Goal: Check status: Check status

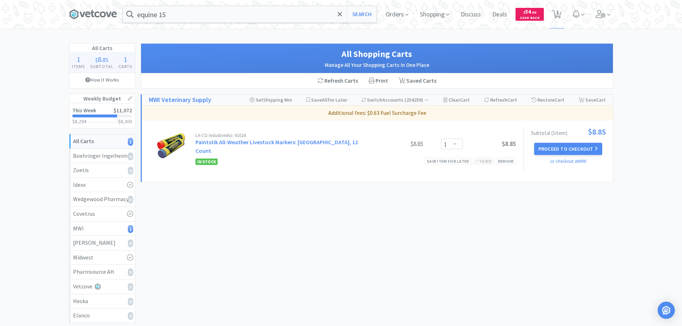
select select "1"
click at [396, 9] on span "Orders" at bounding box center [396, 14] width 29 height 29
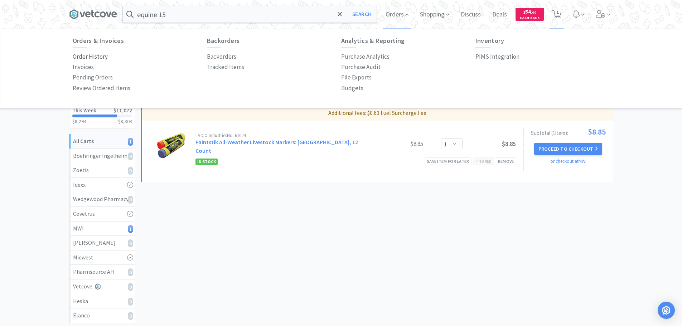
click at [94, 58] on p "Order History" at bounding box center [90, 57] width 35 height 10
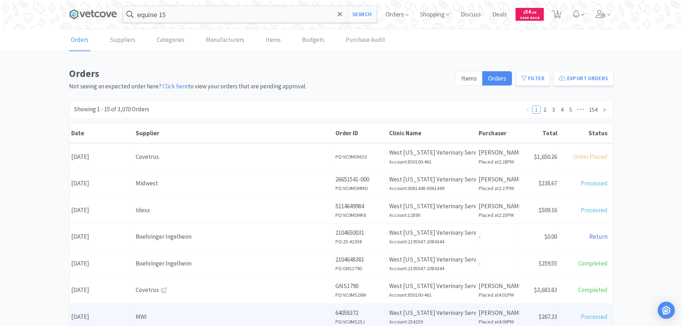
click at [162, 312] on div "Supplier MWI" at bounding box center [234, 317] width 200 height 18
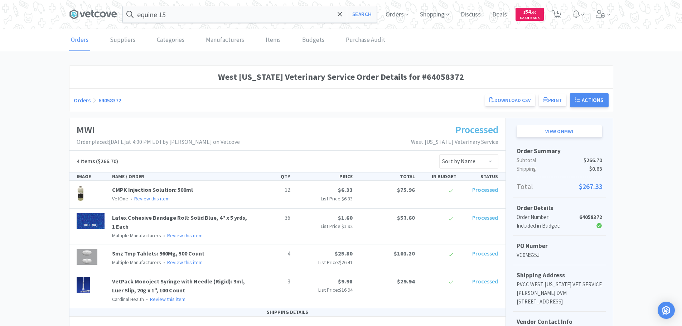
scroll to position [72, 0]
